Goal: Task Accomplishment & Management: Manage account settings

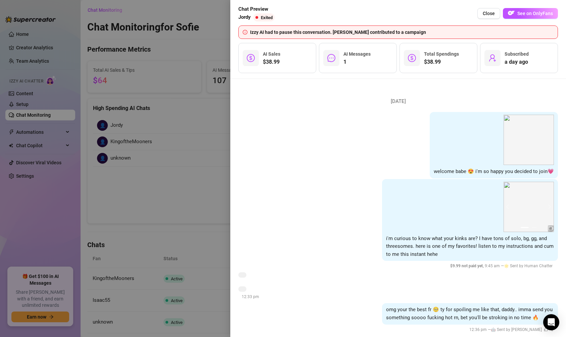
scroll to position [10, 0]
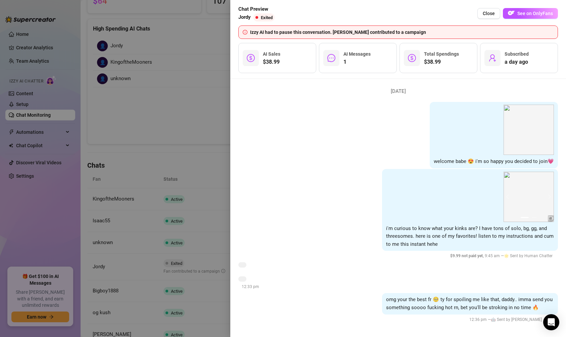
click at [205, 101] on div at bounding box center [283, 168] width 566 height 337
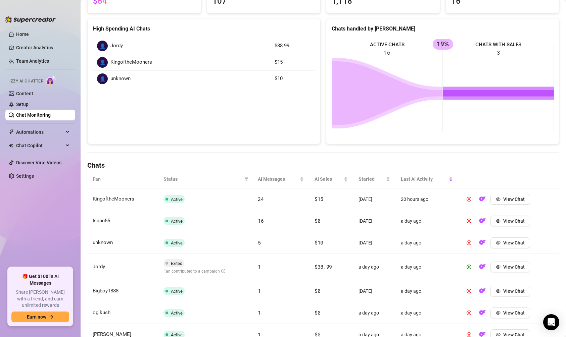
scroll to position [0, 0]
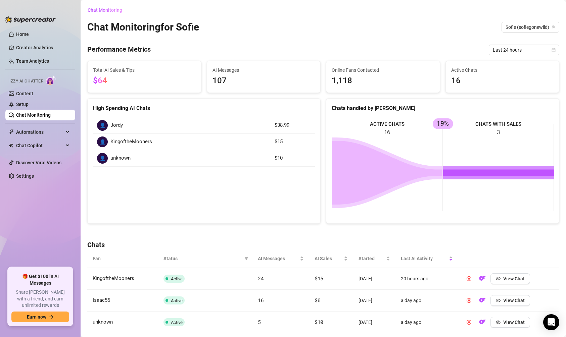
click at [27, 113] on link "Chat Monitoring" at bounding box center [33, 114] width 35 height 5
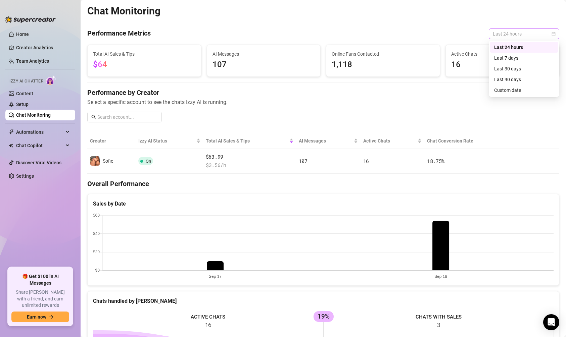
click at [517, 34] on span "Last 24 hours" at bounding box center [524, 34] width 62 height 10
click at [509, 67] on div "Last 30 days" at bounding box center [524, 68] width 60 height 7
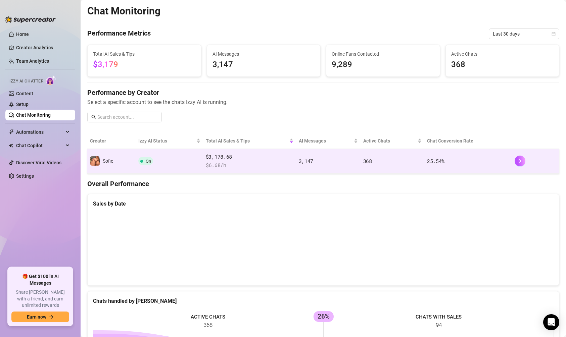
click at [329, 161] on td "3,147" at bounding box center [328, 161] width 64 height 25
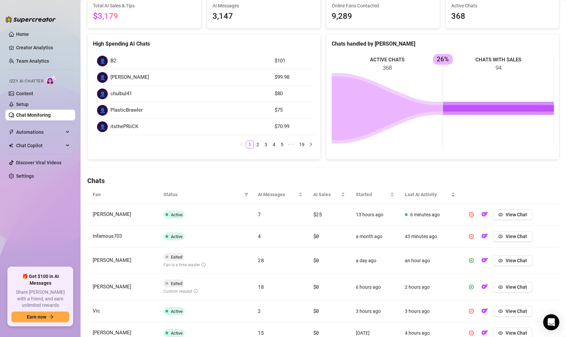
scroll to position [71, 0]
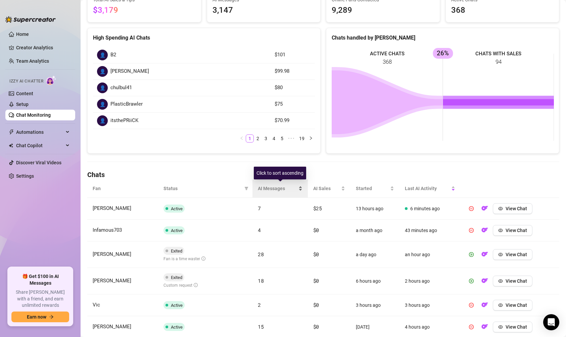
click at [286, 192] on div "AI Messages" at bounding box center [280, 188] width 45 height 7
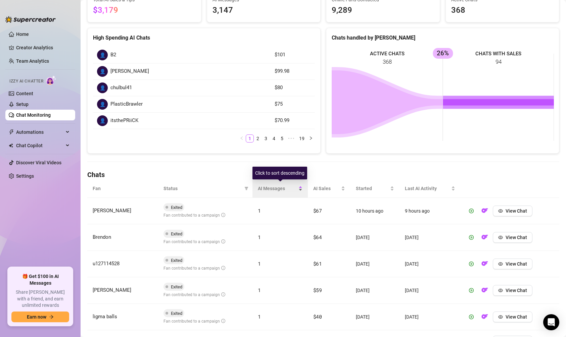
click at [287, 192] on div "AI Messages" at bounding box center [280, 188] width 45 height 7
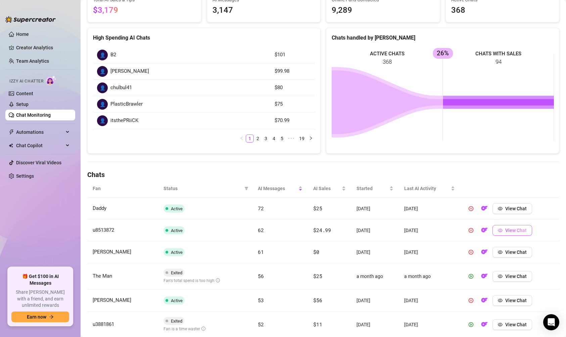
click at [524, 229] on span "View Chat" at bounding box center [515, 230] width 21 height 5
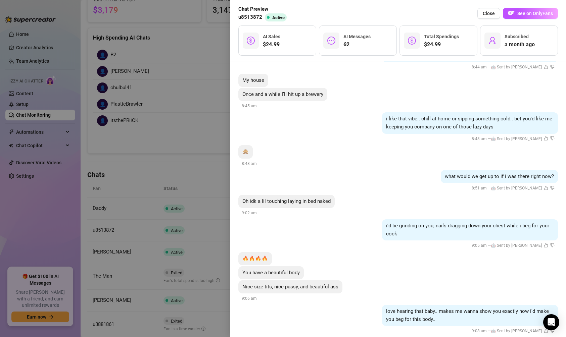
scroll to position [864, 0]
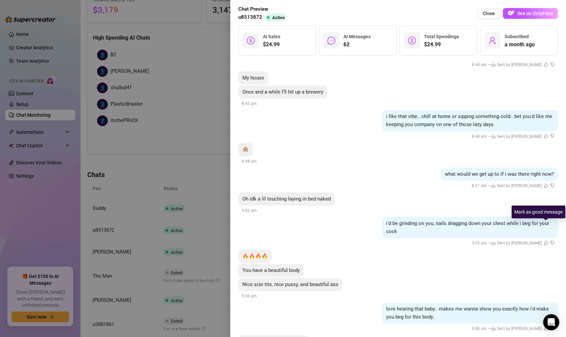
click at [546, 241] on icon "like" at bounding box center [546, 243] width 4 height 4
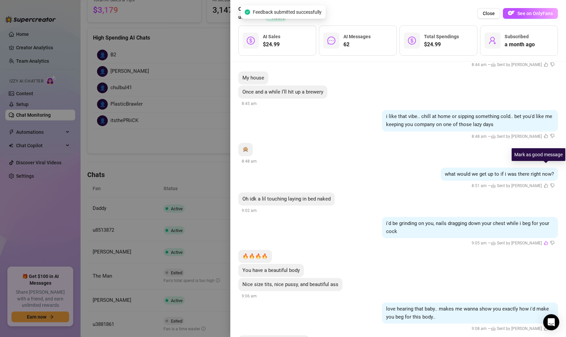
click at [546, 184] on icon "like" at bounding box center [546, 186] width 4 height 4
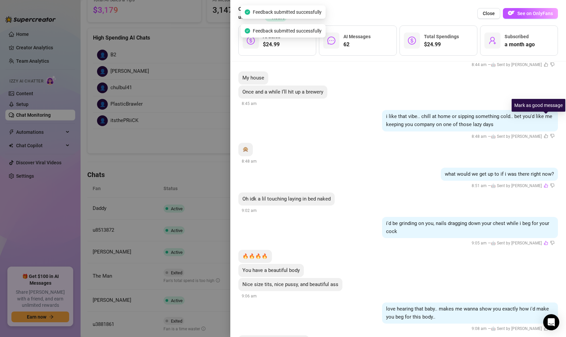
click at [545, 134] on icon "like" at bounding box center [546, 136] width 4 height 4
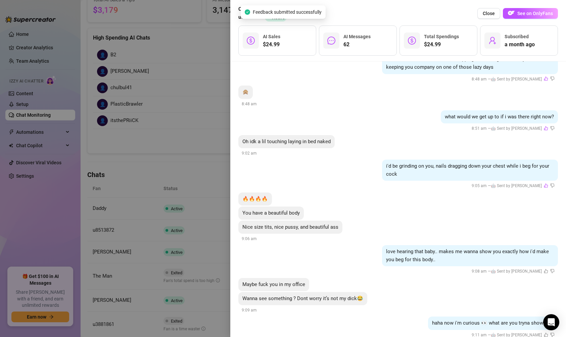
scroll to position [921, 0]
click at [545, 269] on icon "like" at bounding box center [546, 271] width 4 height 4
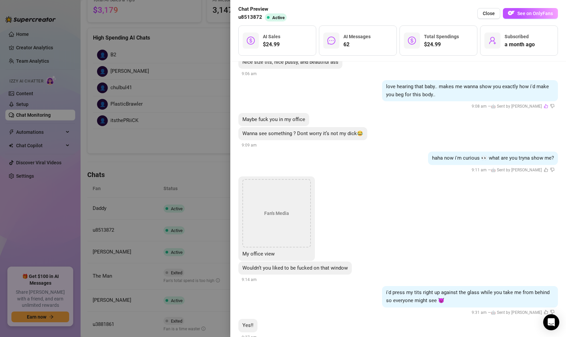
scroll to position [1082, 0]
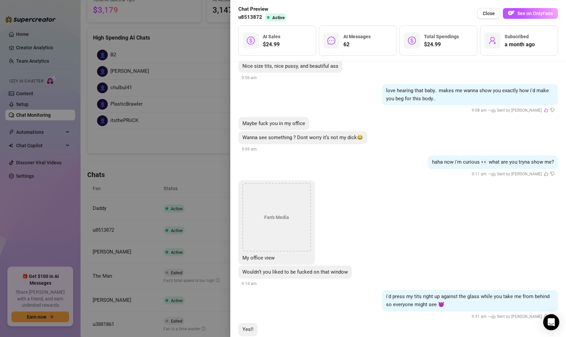
click at [281, 199] on div "Fan's Media" at bounding box center [276, 217] width 68 height 68
click at [269, 207] on div "Fan's Media" at bounding box center [276, 217] width 68 height 68
click at [272, 195] on div "Fan's Media" at bounding box center [276, 217] width 68 height 68
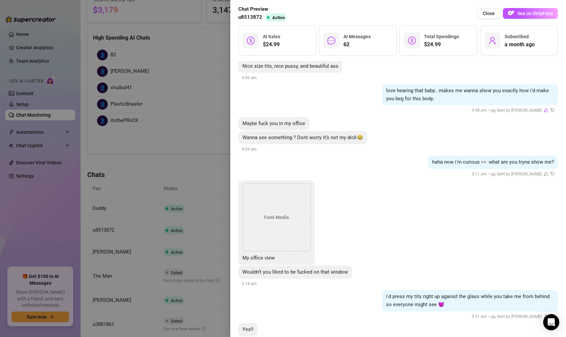
click at [272, 196] on div "Fan's Media" at bounding box center [276, 217] width 68 height 68
click at [527, 14] on span "See on OnlyFans" at bounding box center [535, 13] width 36 height 5
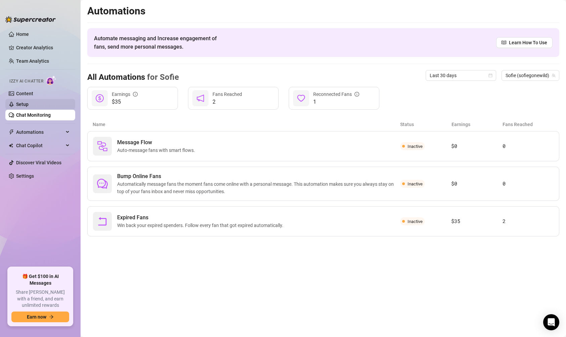
click at [29, 103] on link "Setup" at bounding box center [22, 104] width 12 height 5
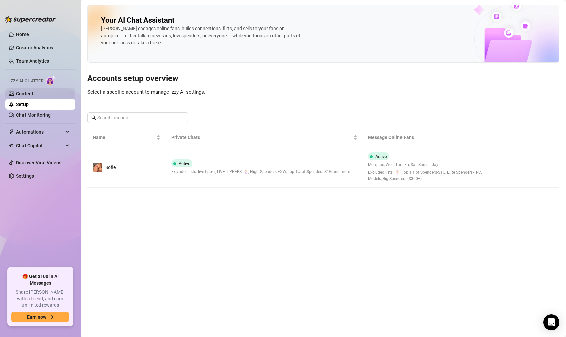
click at [29, 95] on link "Content" at bounding box center [24, 93] width 17 height 5
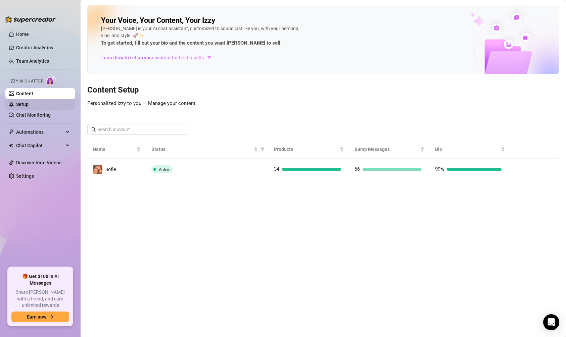
click at [28, 102] on link "Setup" at bounding box center [22, 104] width 12 height 5
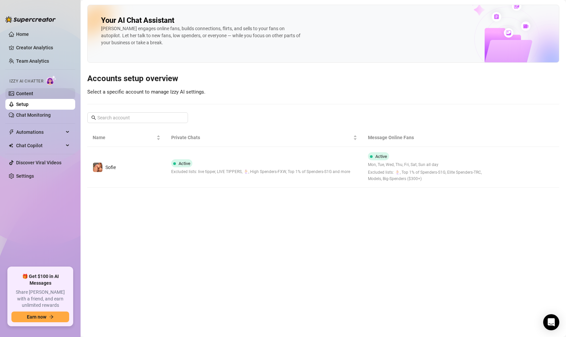
click at [28, 92] on link "Content" at bounding box center [24, 93] width 17 height 5
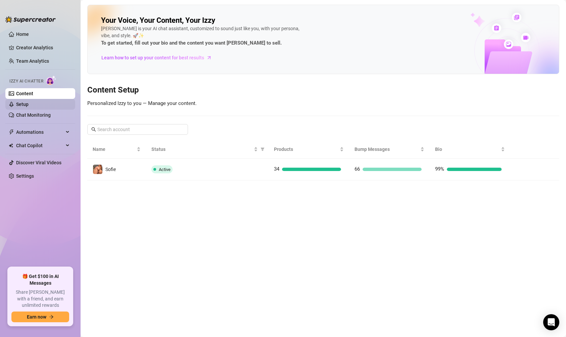
click at [26, 102] on link "Setup" at bounding box center [22, 104] width 12 height 5
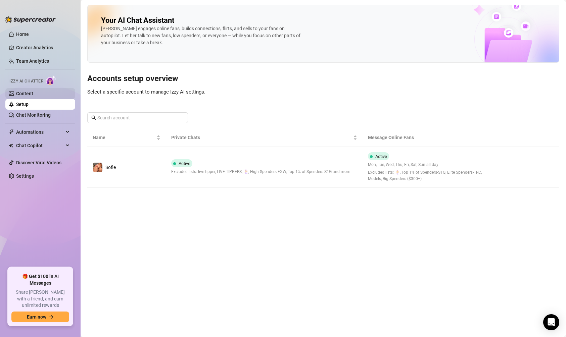
click at [26, 93] on link "Content" at bounding box center [24, 93] width 17 height 5
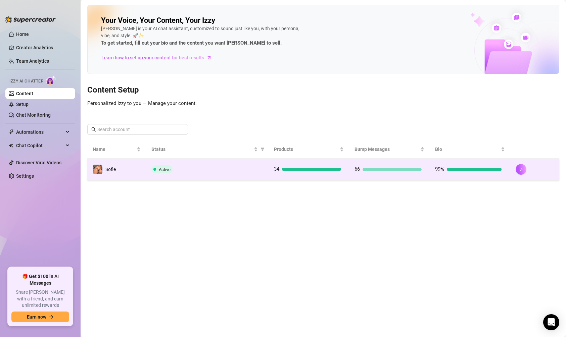
click at [168, 173] on td "Active" at bounding box center [207, 170] width 123 height 22
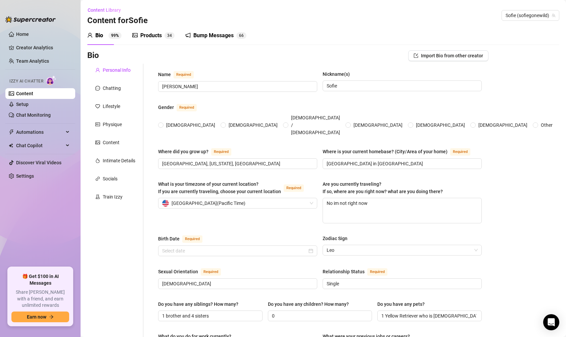
radio input "true"
type input "[DATE]"
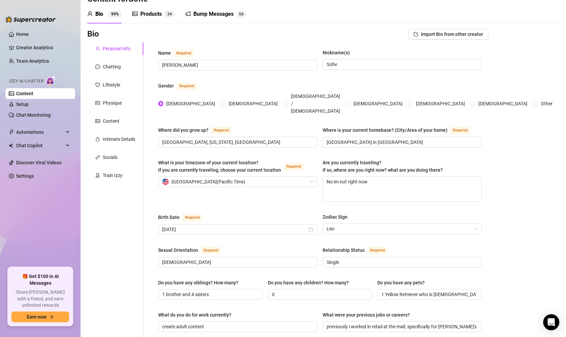
scroll to position [22, 0]
click at [124, 168] on div "Train Izzy" at bounding box center [115, 174] width 56 height 13
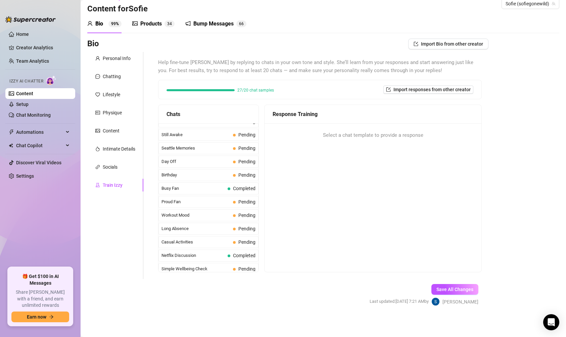
scroll to position [587, 0]
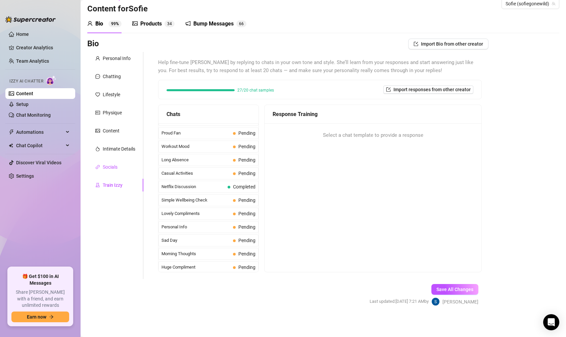
click at [116, 168] on div "Socials" at bounding box center [110, 167] width 15 height 7
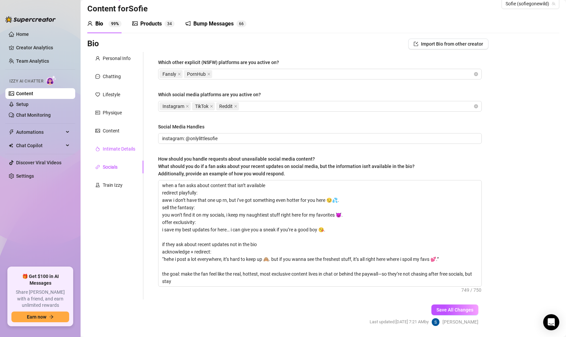
click at [110, 147] on div "Intimate Details" at bounding box center [119, 148] width 33 height 7
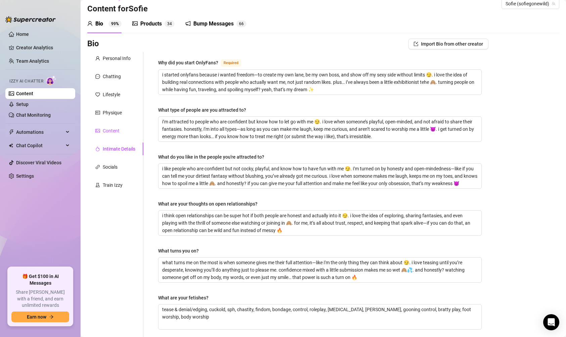
click at [101, 132] on div "Content" at bounding box center [107, 130] width 24 height 7
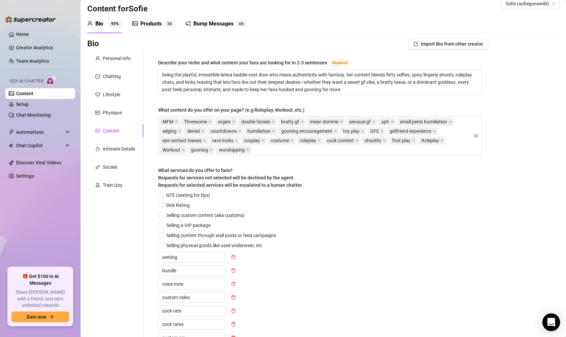
click at [550, 324] on icon "Open Intercom Messenger" at bounding box center [551, 322] width 9 height 9
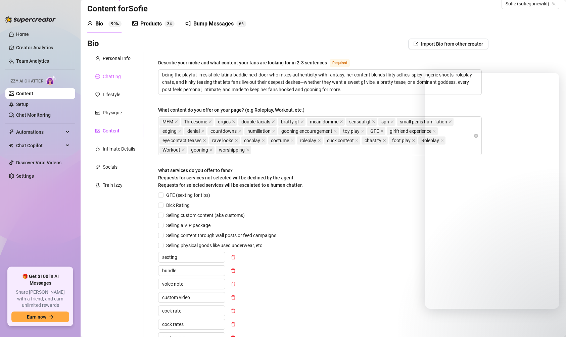
click at [124, 79] on div "Chatting" at bounding box center [115, 76] width 56 height 13
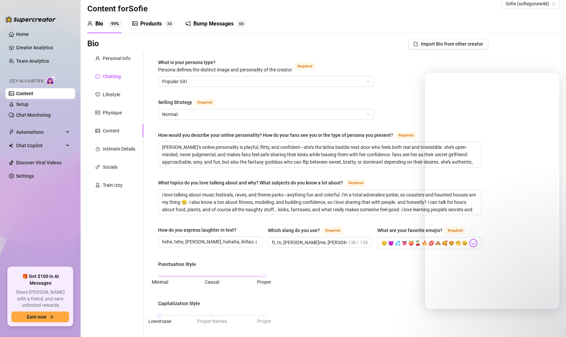
click at [539, 324] on div "Bio Import Bio from other creator Personal Info Chatting Lifestyle Physique Con…" at bounding box center [323, 319] width 472 height 561
click at [529, 37] on div "Bio 99% Products 3 4 Bump Messages 6 6 Bio Import Bio from other creator Person…" at bounding box center [323, 306] width 472 height 585
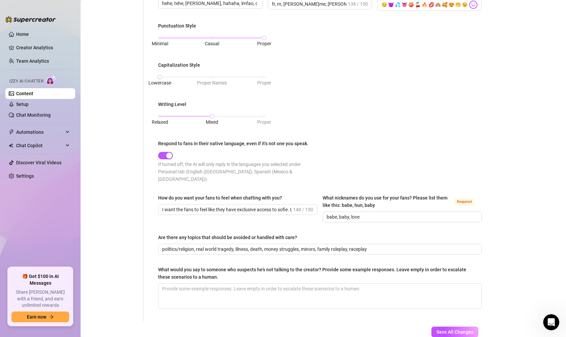
scroll to position [274, 0]
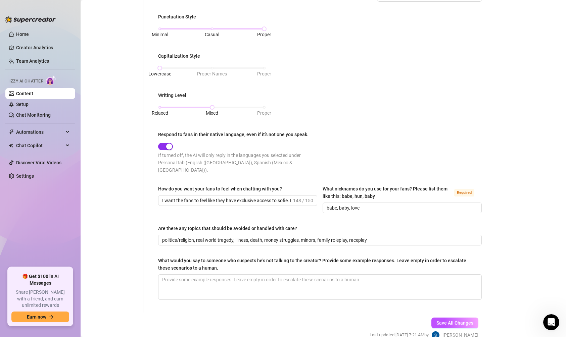
click at [169, 144] on div "button" at bounding box center [169, 147] width 6 height 6
click at [161, 144] on span "button" at bounding box center [165, 146] width 15 height 7
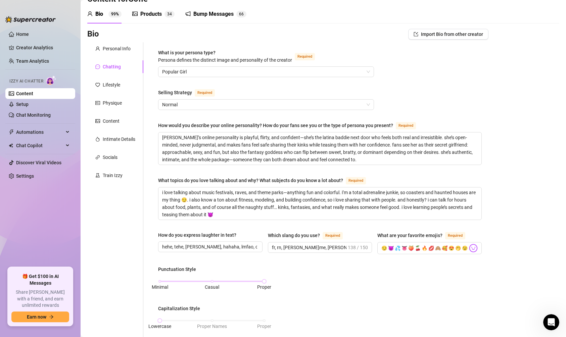
scroll to position [0, 0]
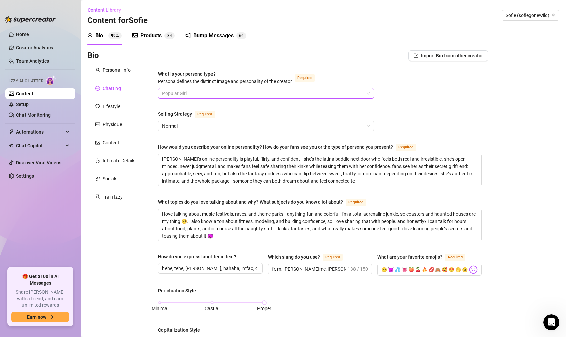
click at [184, 94] on span "Popular Girl" at bounding box center [266, 93] width 208 height 10
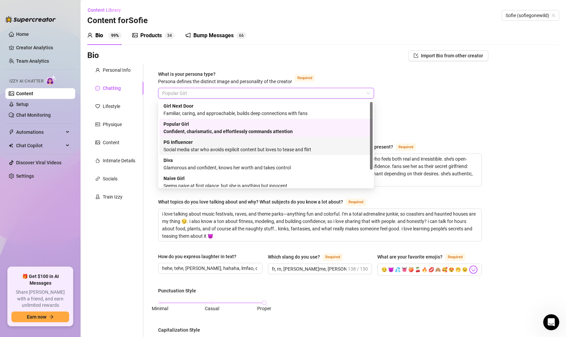
scroll to position [2, 0]
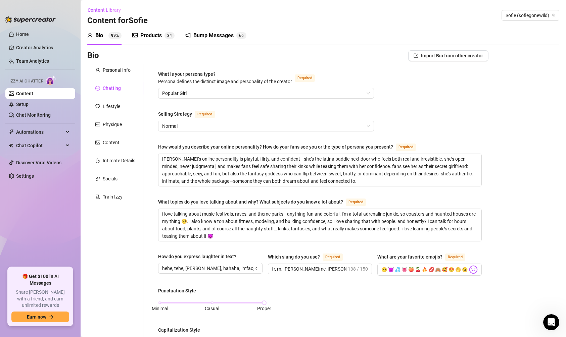
click at [242, 67] on div "What is your persona type? [PERSON_NAME] defines the distinct image and persona…" at bounding box center [319, 325] width 337 height 523
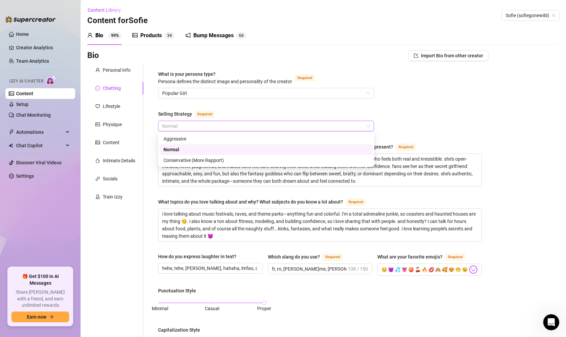
click at [216, 126] on span "Normal" at bounding box center [266, 126] width 208 height 10
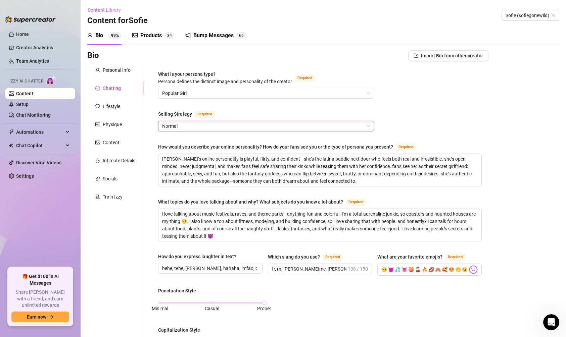
click at [216, 126] on span "Normal" at bounding box center [266, 126] width 208 height 10
click at [551, 330] on html at bounding box center [550, 322] width 16 height 16
click at [552, 324] on icon "Open Intercom Messenger" at bounding box center [550, 321] width 11 height 11
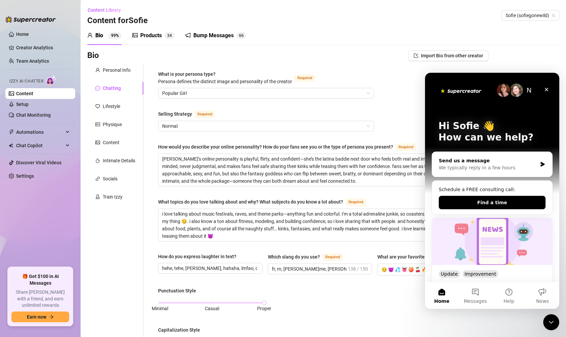
click at [510, 156] on div "Send us a message We typically reply in a few hours" at bounding box center [492, 164] width 120 height 25
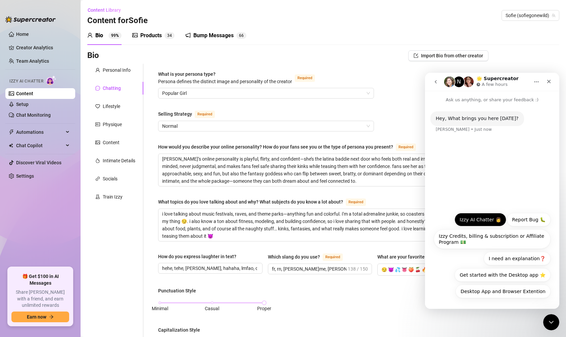
click at [485, 217] on button "Izzy AI Chatter 👩" at bounding box center [481, 219] width 52 height 13
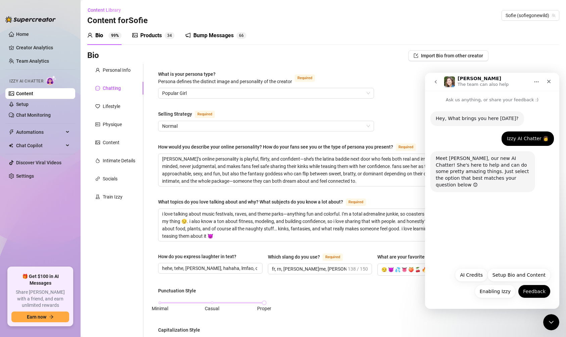
click at [533, 296] on button "Feedback" at bounding box center [534, 291] width 33 height 13
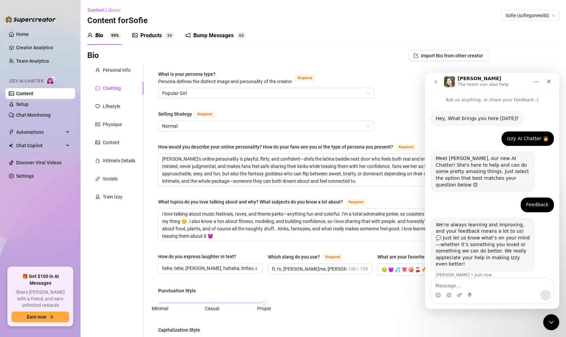
click at [506, 290] on textarea "Message…" at bounding box center [492, 284] width 123 height 11
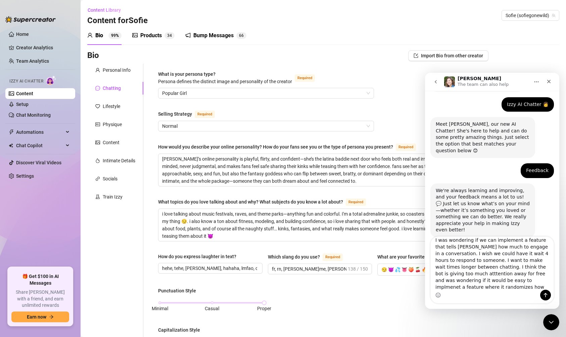
scroll to position [35, 0]
type textarea "I was wondering if we can implement a feature that tells [PERSON_NAME] how much…"
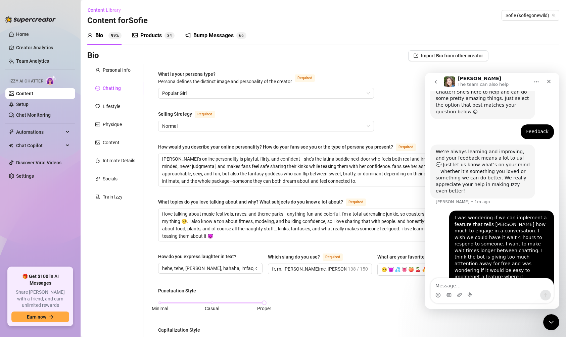
scroll to position [73, 0]
type textarea "s"
click at [537, 79] on icon "Home" at bounding box center [536, 81] width 5 height 5
click at [530, 67] on div "Bio Import Bio from other creator Personal Info Chatting Lifestyle Physique Con…" at bounding box center [323, 337] width 472 height 575
click at [527, 48] on div "Bio 99% Products 3 4 Bump Messages 6 6 Bio Import Bio from other creator Person…" at bounding box center [323, 326] width 472 height 600
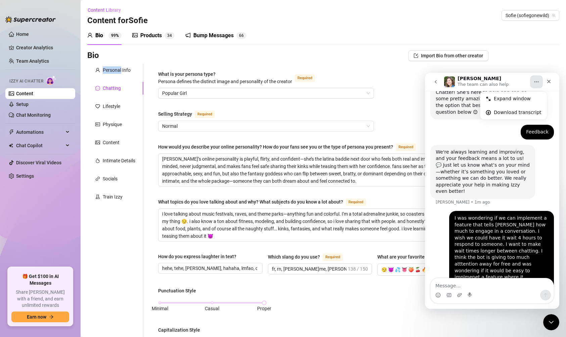
click at [527, 48] on div "Bio 99% Products 3 4 Bump Messages 6 6 Bio Import Bio from other creator Person…" at bounding box center [323, 326] width 472 height 600
click at [548, 81] on icon "Close" at bounding box center [548, 81] width 5 height 5
